Goal: Information Seeking & Learning: Learn about a topic

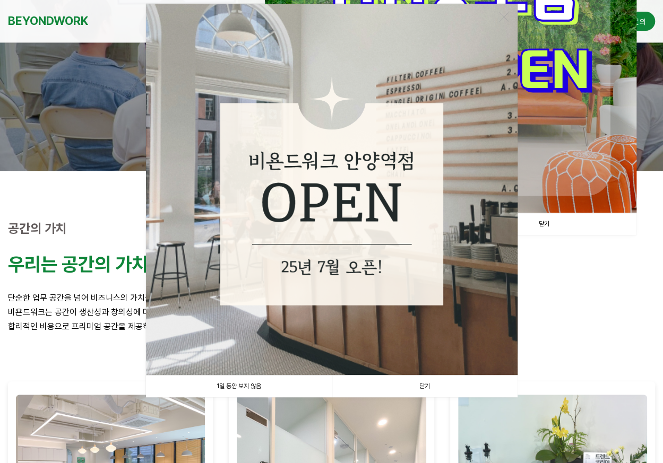
scroll to position [159, 0]
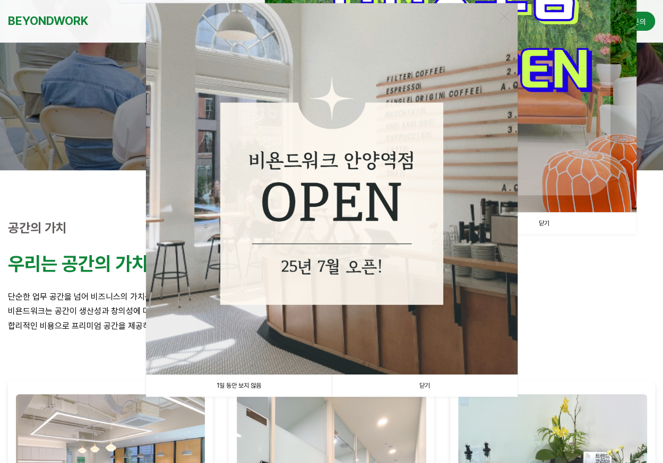
click at [422, 386] on link "닫기" at bounding box center [425, 386] width 186 height 22
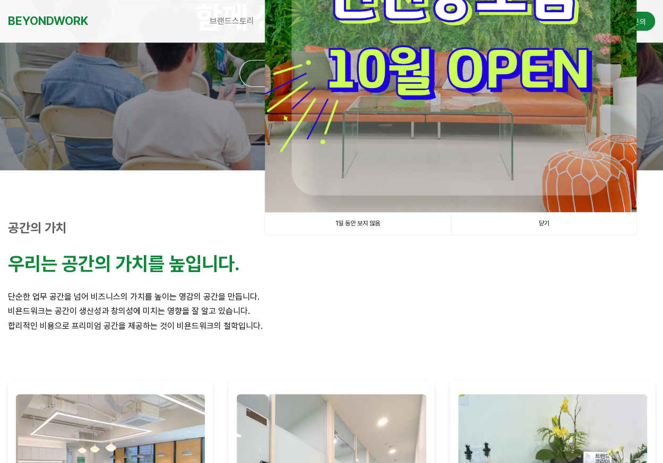
click at [550, 220] on link "닫기" at bounding box center [544, 224] width 186 height 22
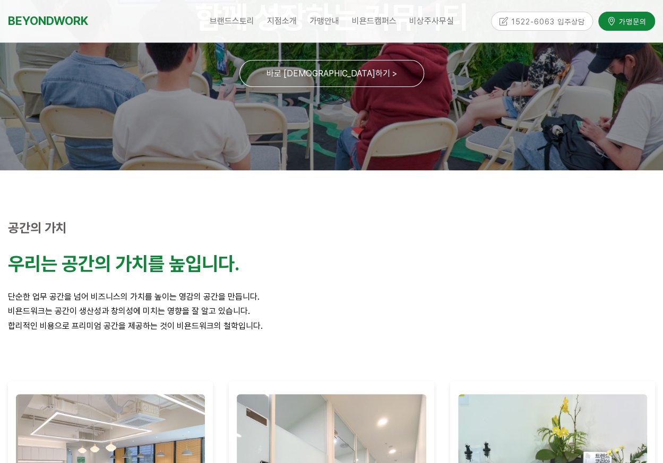
scroll to position [0, 0]
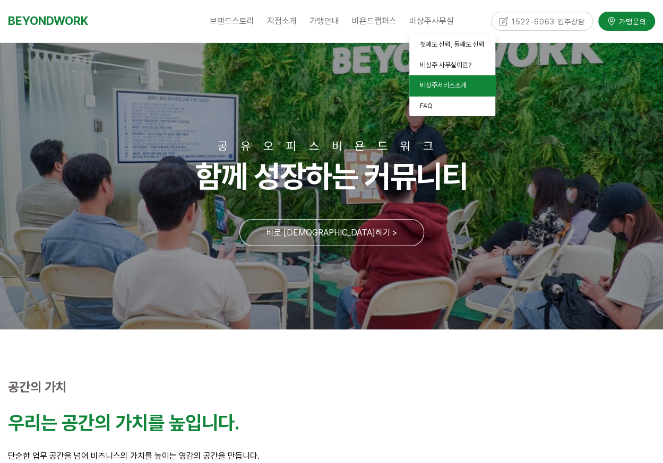
click at [451, 82] on span "비상주서비스소개" at bounding box center [443, 85] width 47 height 8
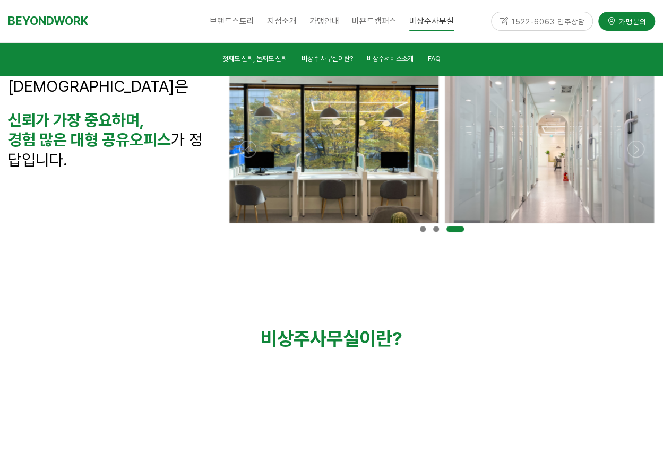
scroll to position [265, 0]
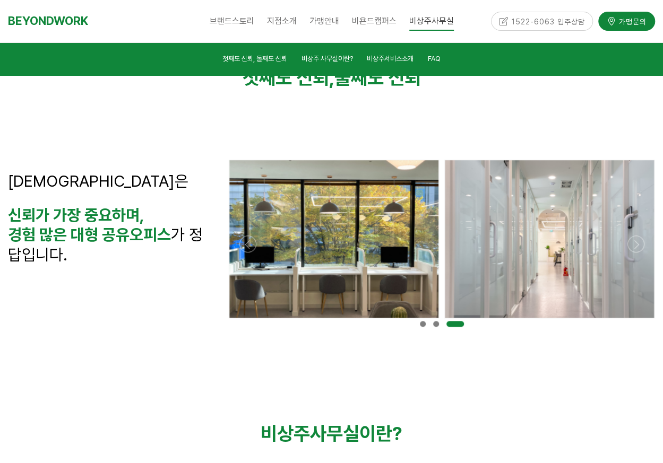
click at [246, 321] on div at bounding box center [441, 321] width 431 height 0
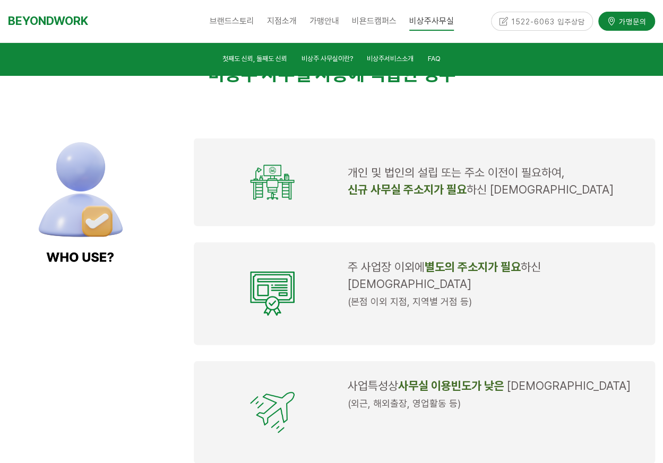
scroll to position [0, 0]
